Goal: Information Seeking & Learning: Learn about a topic

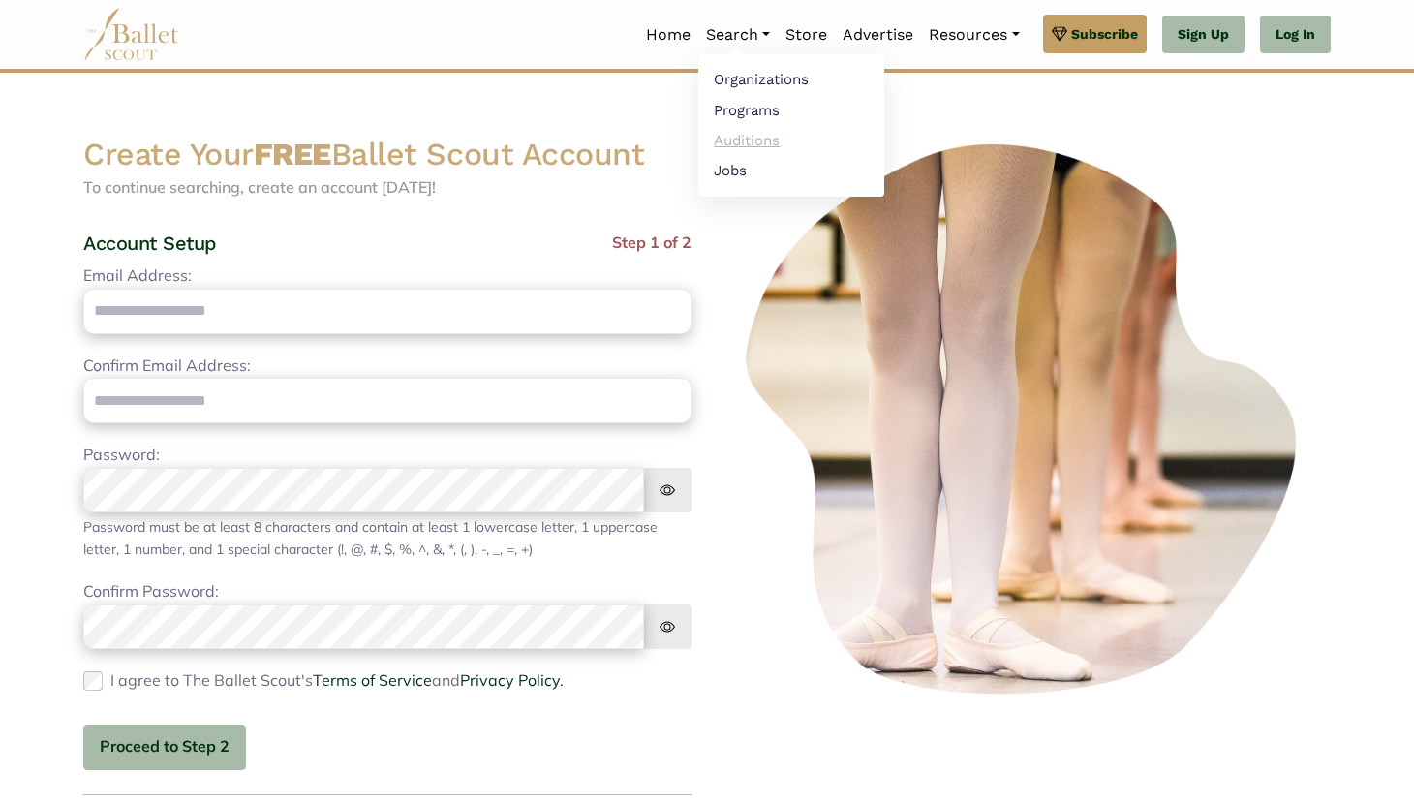
click at [745, 131] on link "Auditions" at bounding box center [791, 140] width 186 height 30
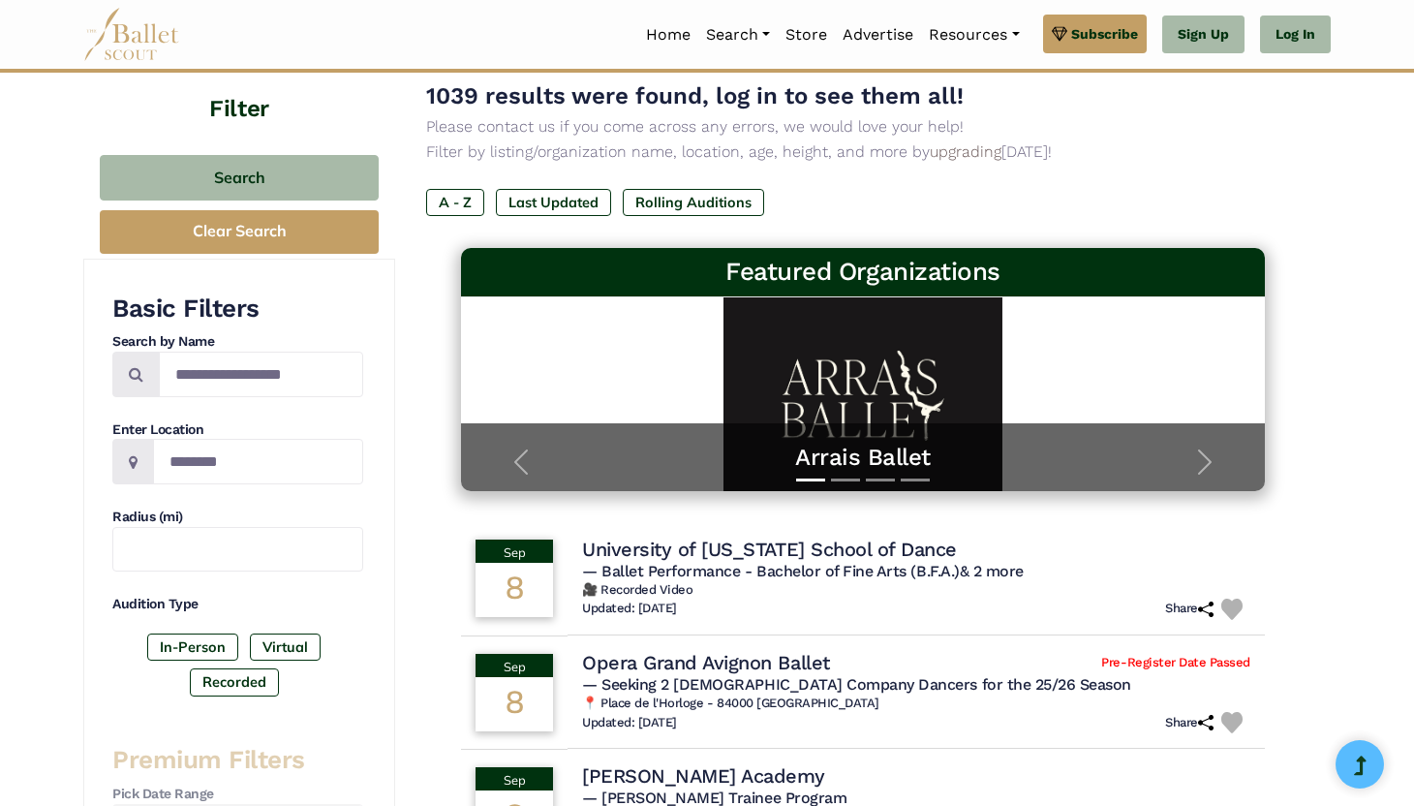
scroll to position [133, 0]
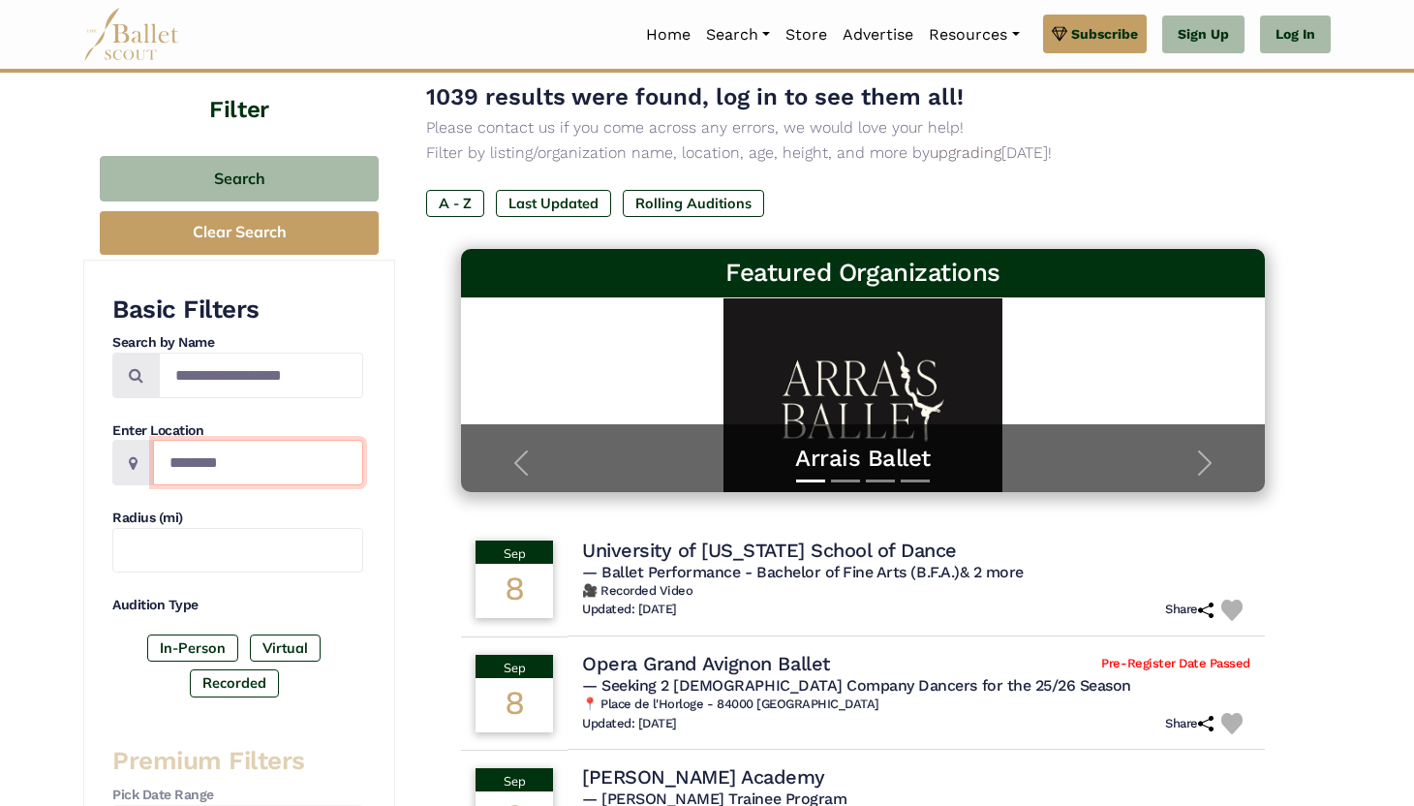
click at [190, 474] on input "Location" at bounding box center [258, 463] width 210 height 46
type input "******"
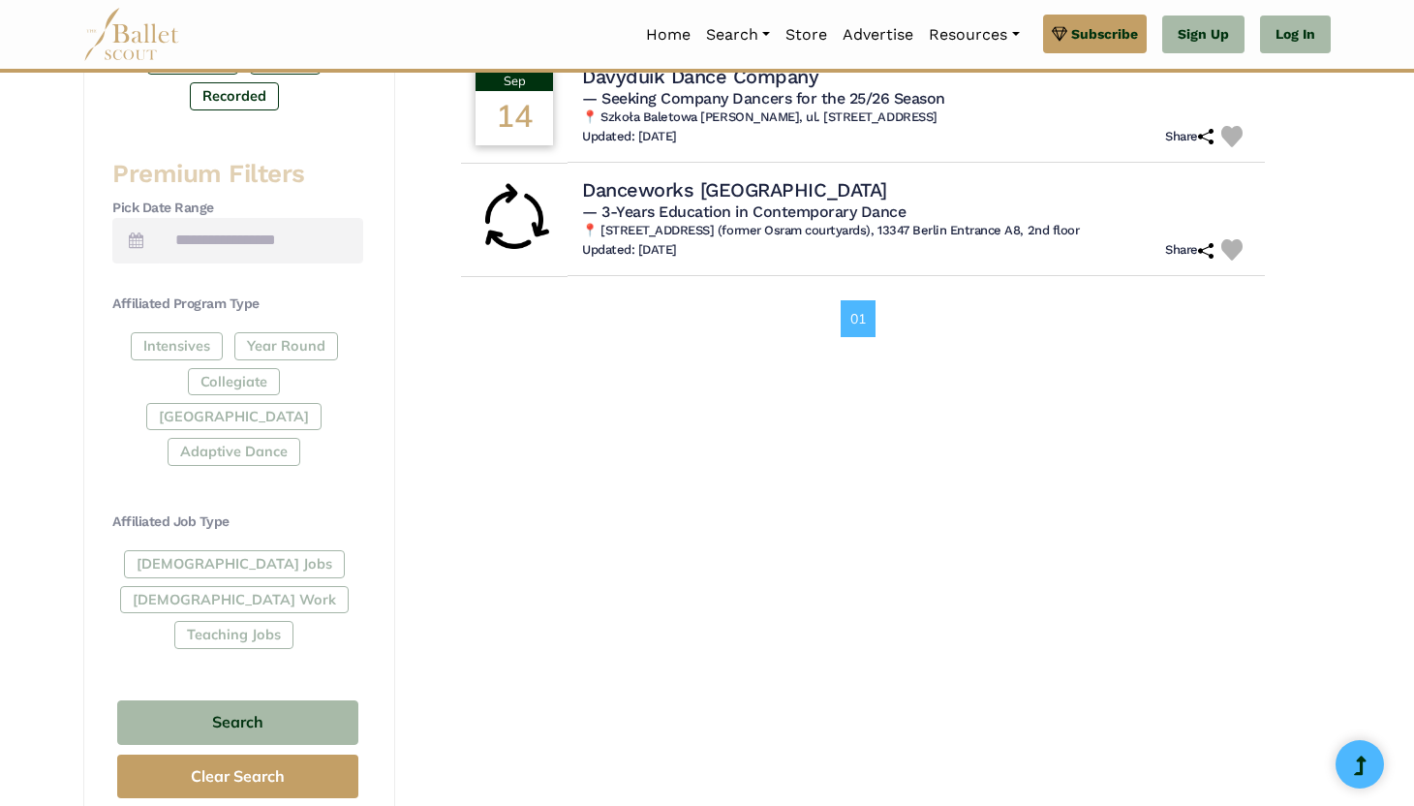
scroll to position [727, 0]
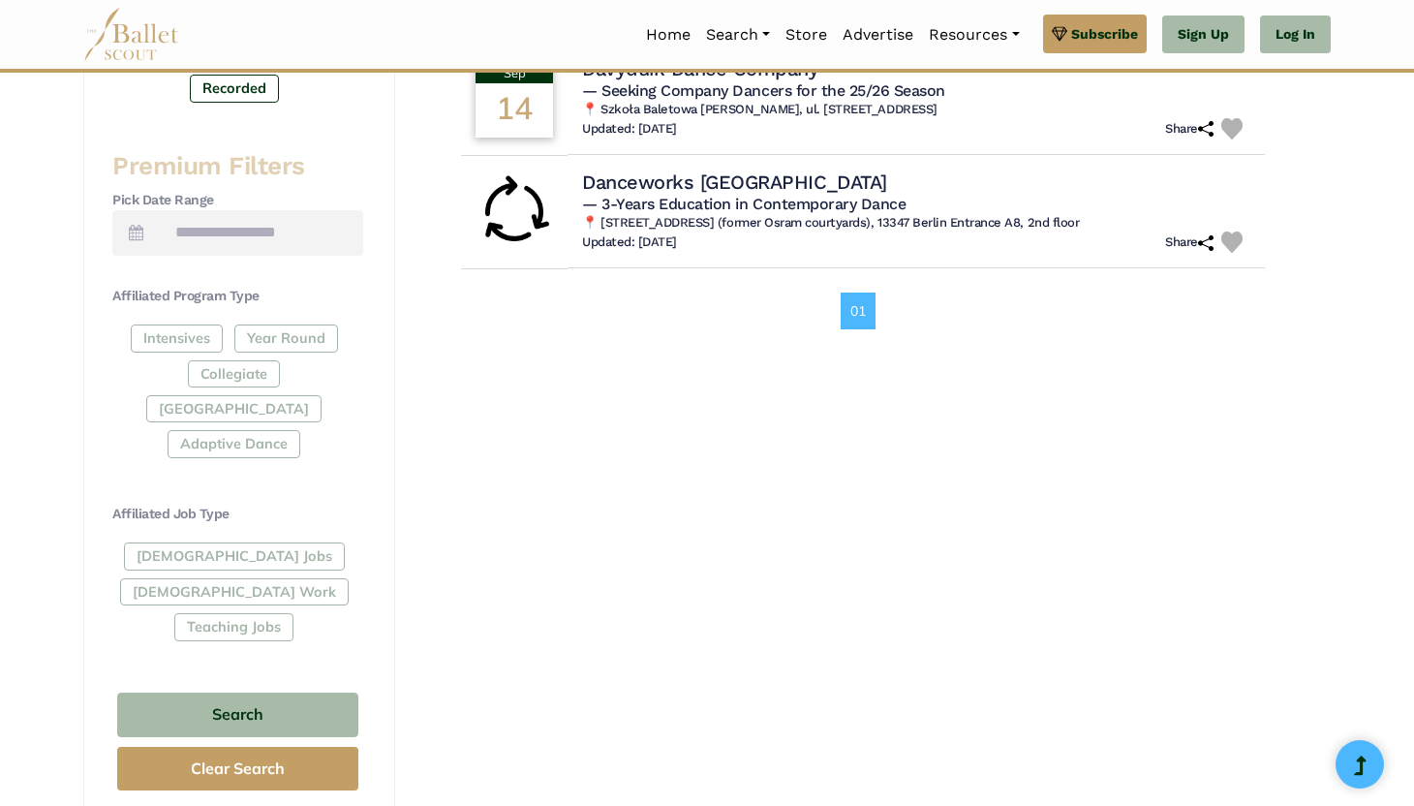
click at [261, 343] on div "Intensives Year Round Collegiate Post High School Adaptive Dance" at bounding box center [237, 394] width 251 height 141
click at [247, 334] on div "Intensives Year Round Collegiate Post High School Adaptive Dance" at bounding box center [237, 394] width 251 height 141
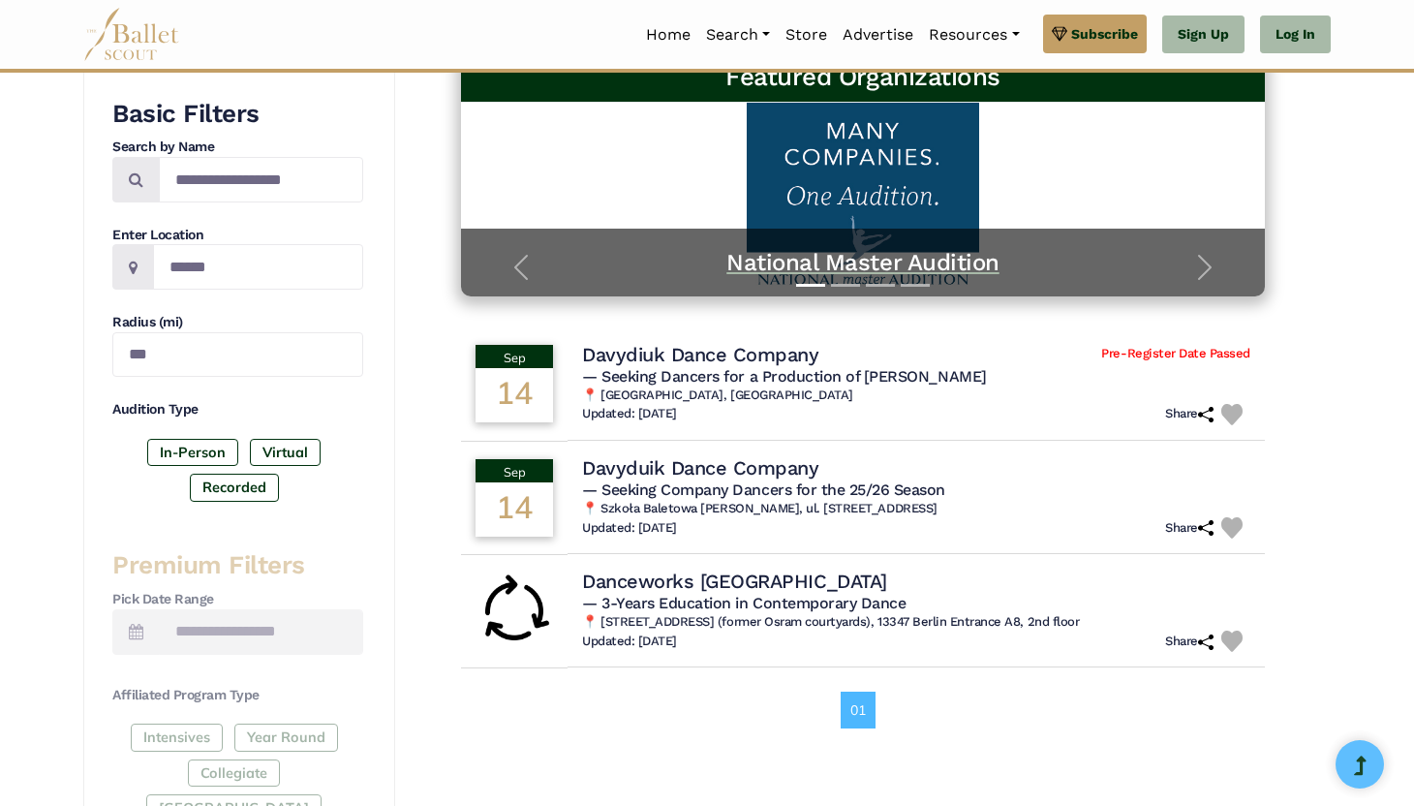
scroll to position [0, 0]
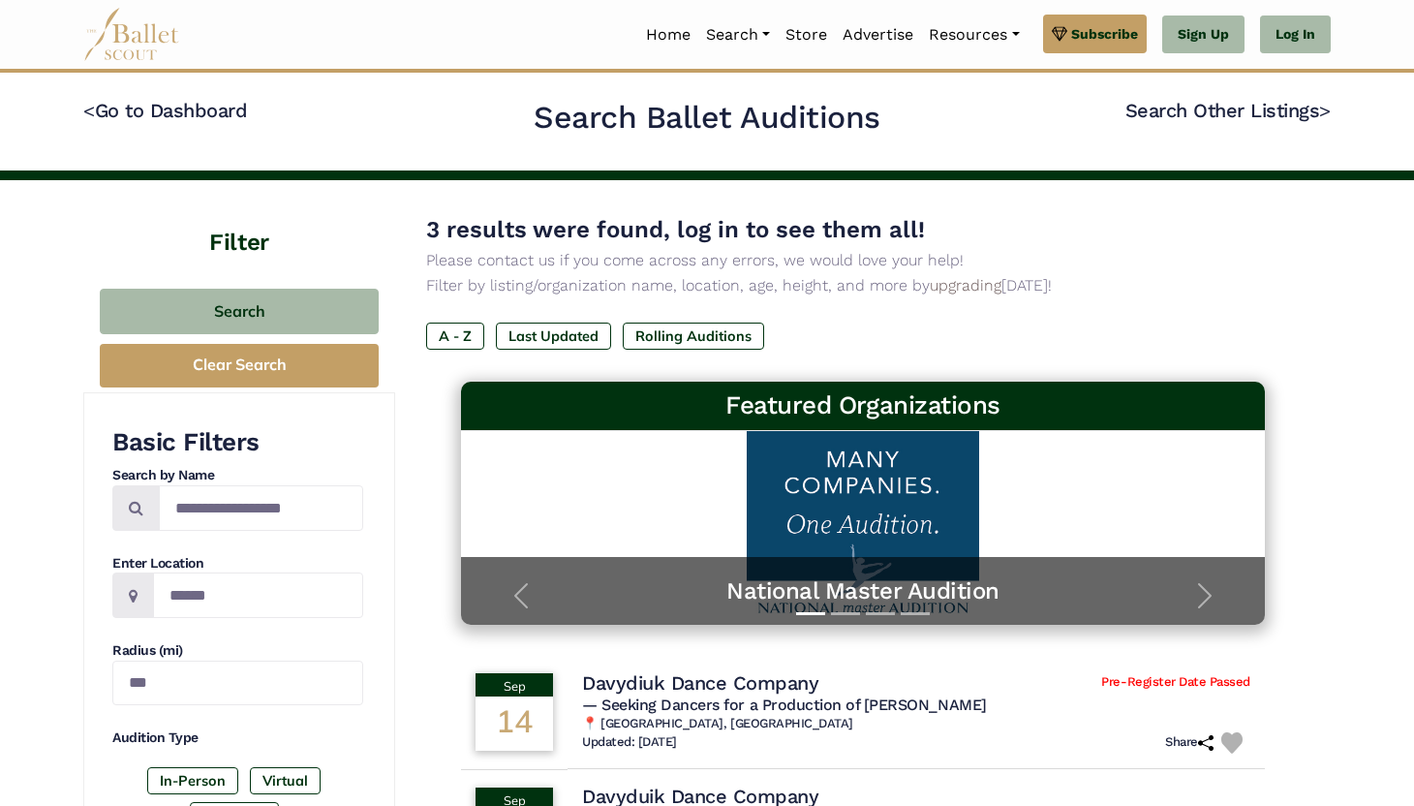
click at [158, 44] on img at bounding box center [131, 34] width 97 height 53
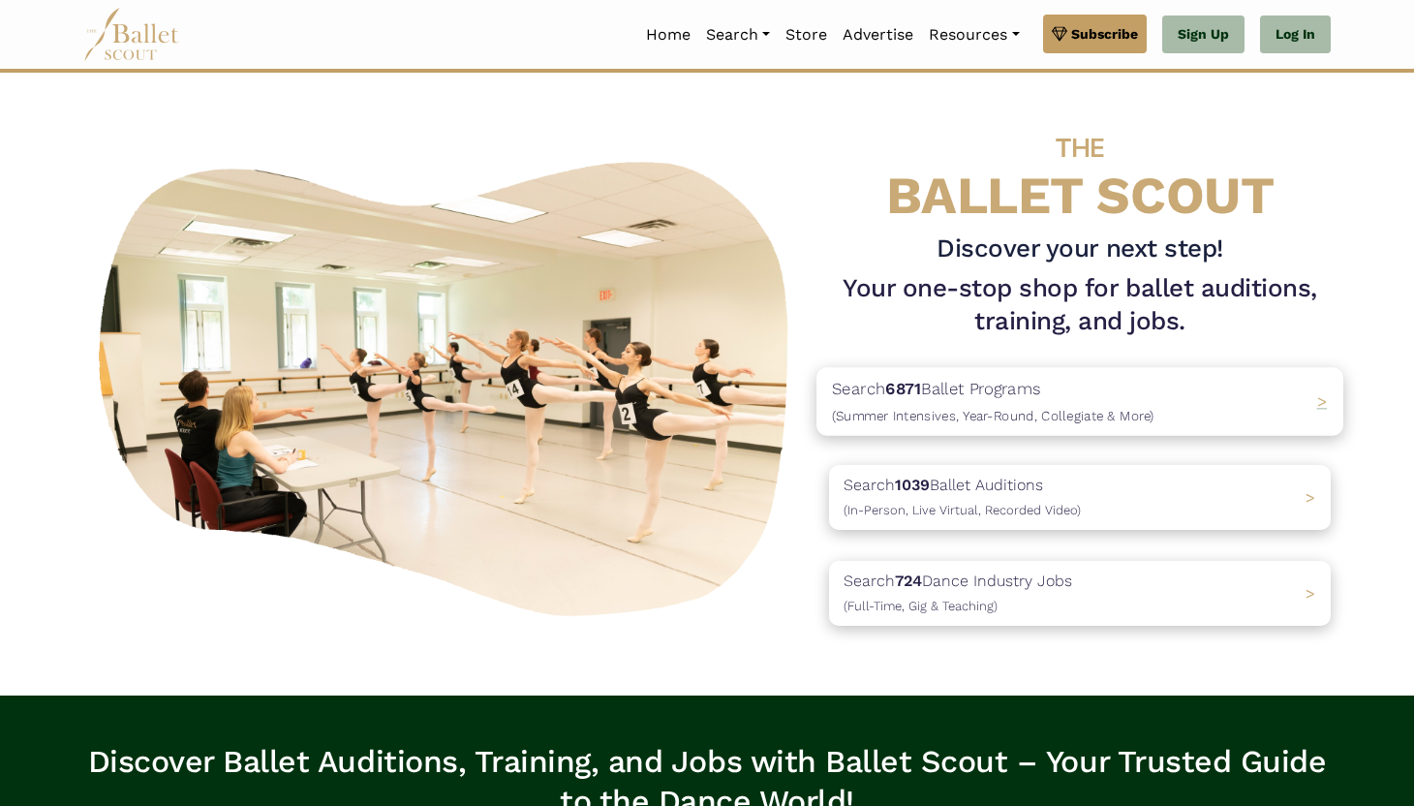
click at [1314, 403] on div "Search 6871 Ballet Programs (Summer Intensives, Year-Round, Collegiate & More) >" at bounding box center [1079, 401] width 527 height 68
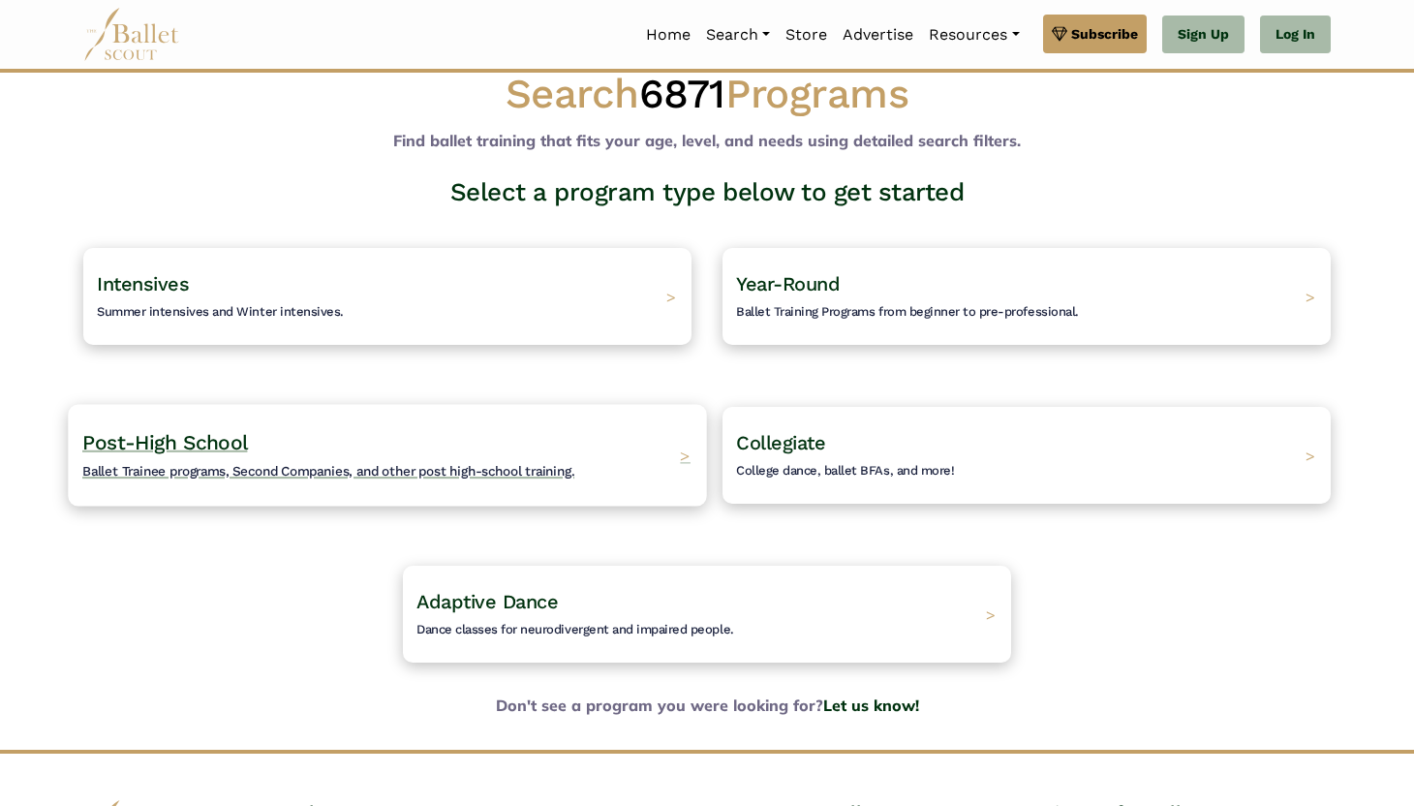
scroll to position [41, 0]
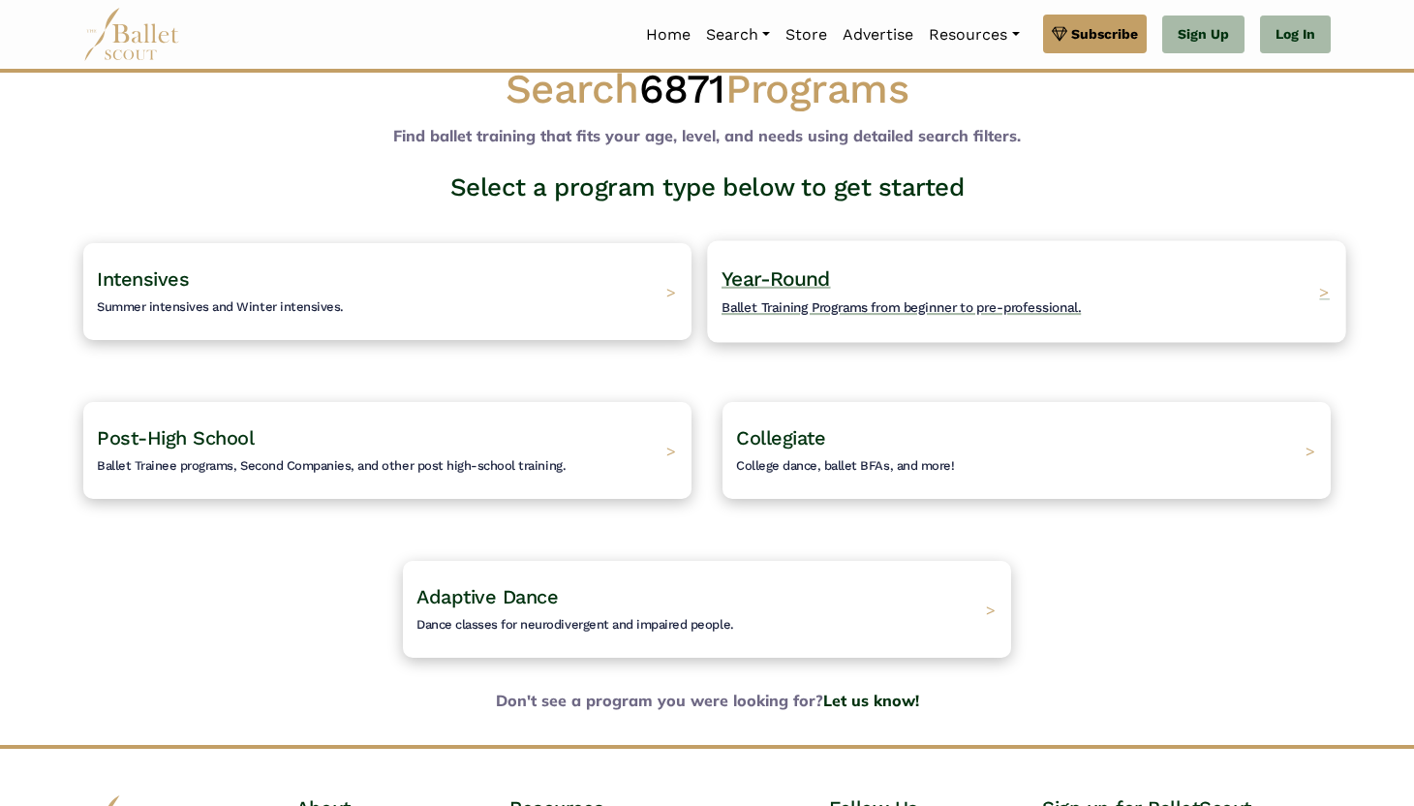
click at [1305, 300] on div "Year-Round Ballet Training Programs from beginner to pre-professional. >" at bounding box center [1026, 291] width 638 height 102
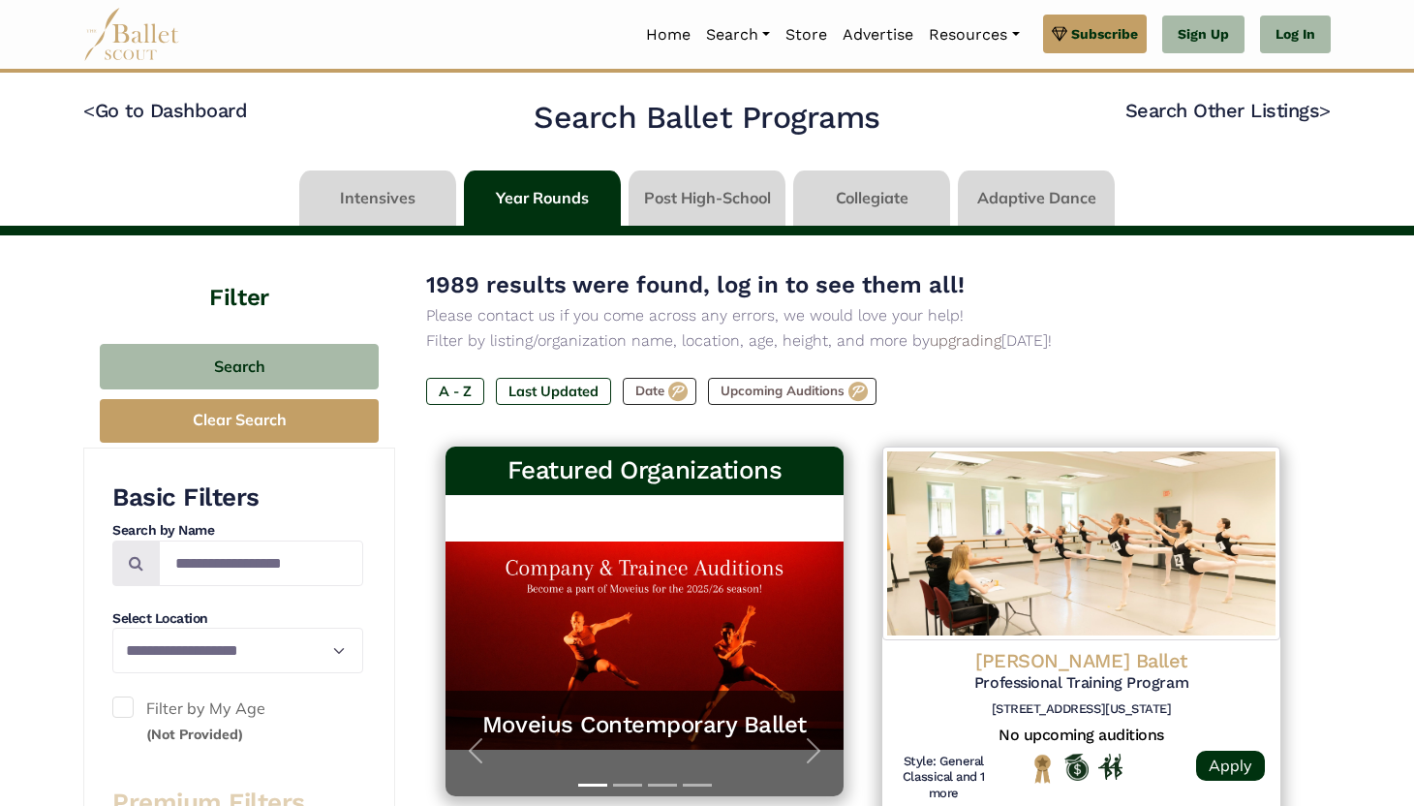
click at [132, 36] on img at bounding box center [131, 34] width 97 height 53
